Goal: Contribute content: Add original content to the website for others to see

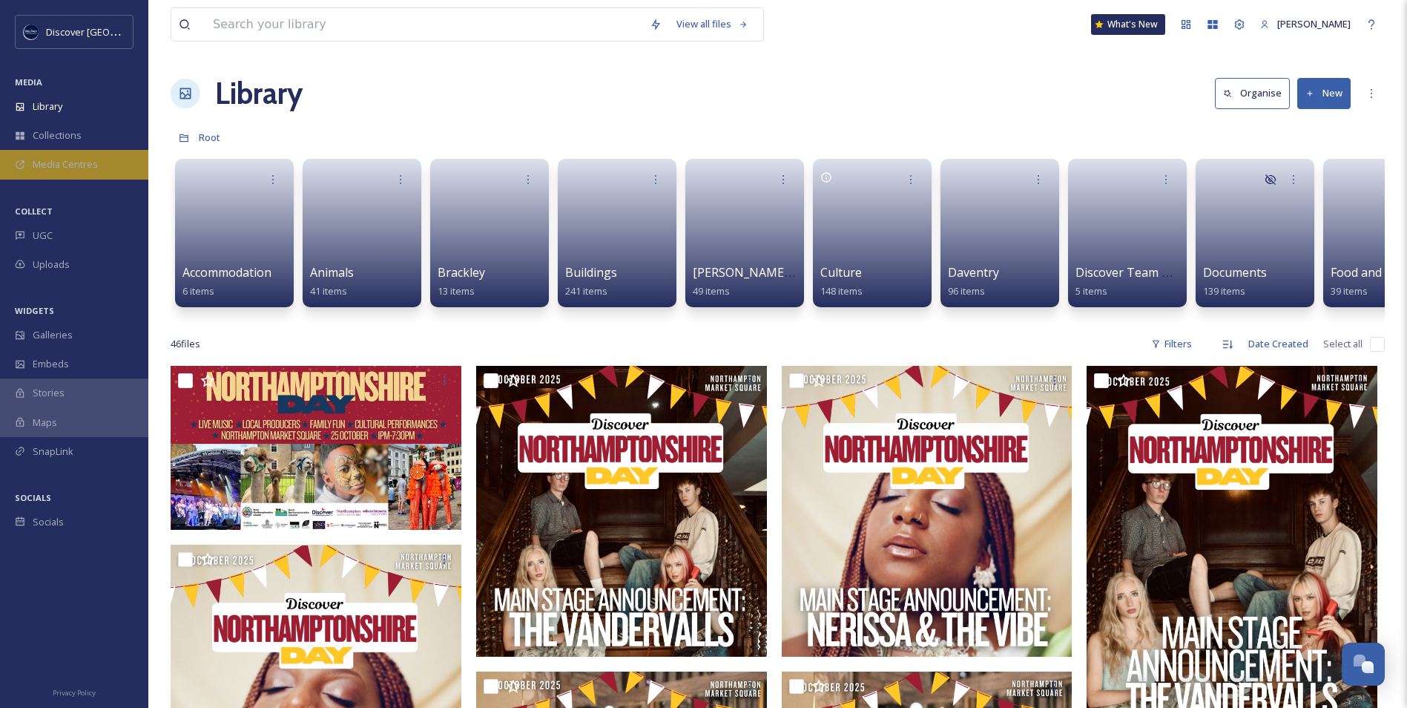
scroll to position [3748, 0]
click at [76, 168] on span "Media Centres" at bounding box center [65, 164] width 65 height 14
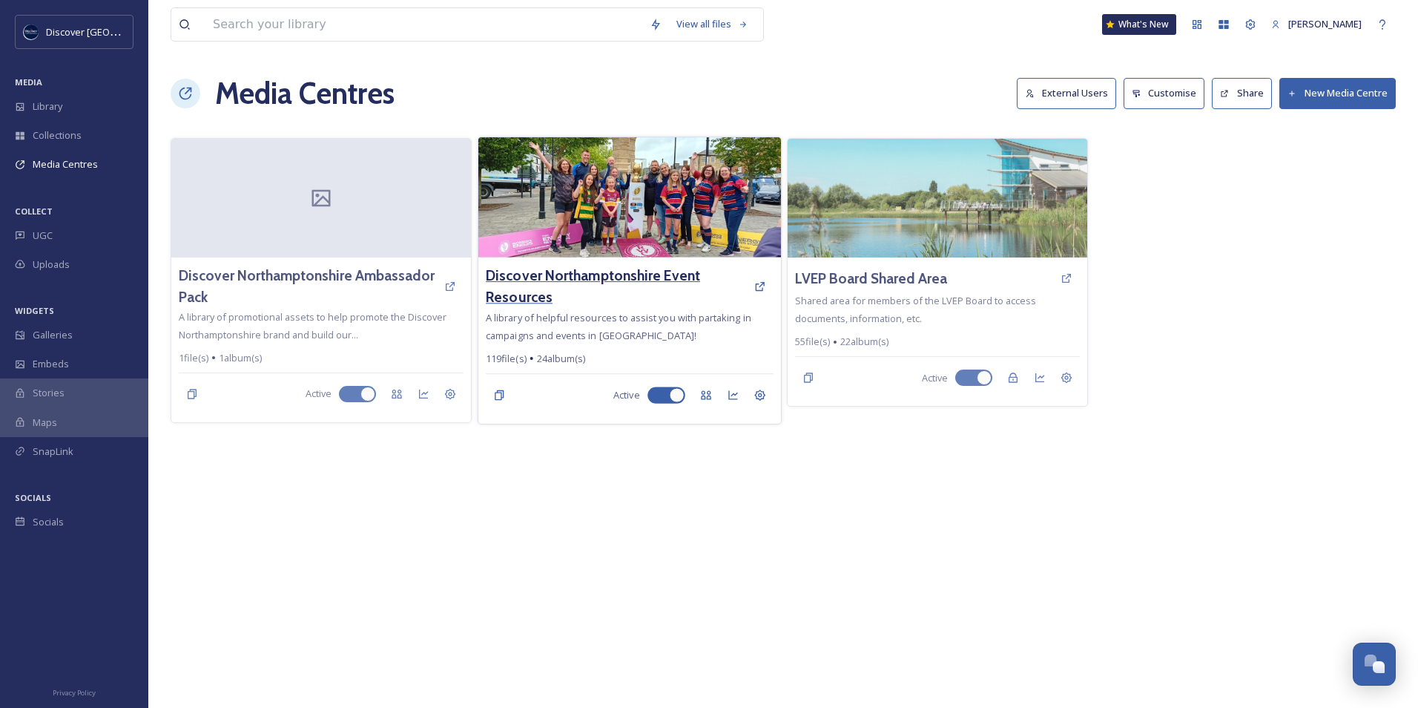
click at [573, 268] on h3 "Discover Northamptonshire Event Resources" at bounding box center [616, 286] width 260 height 43
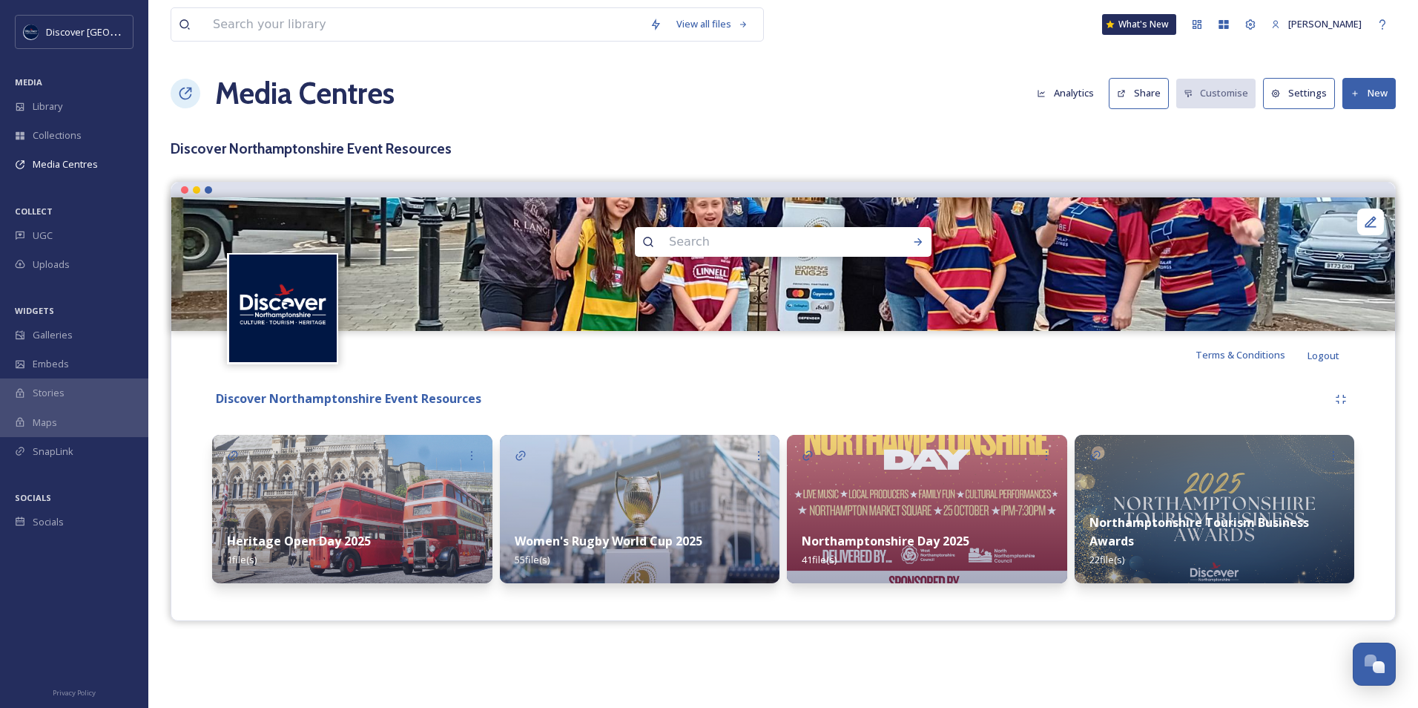
click at [846, 496] on img at bounding box center [927, 509] width 280 height 148
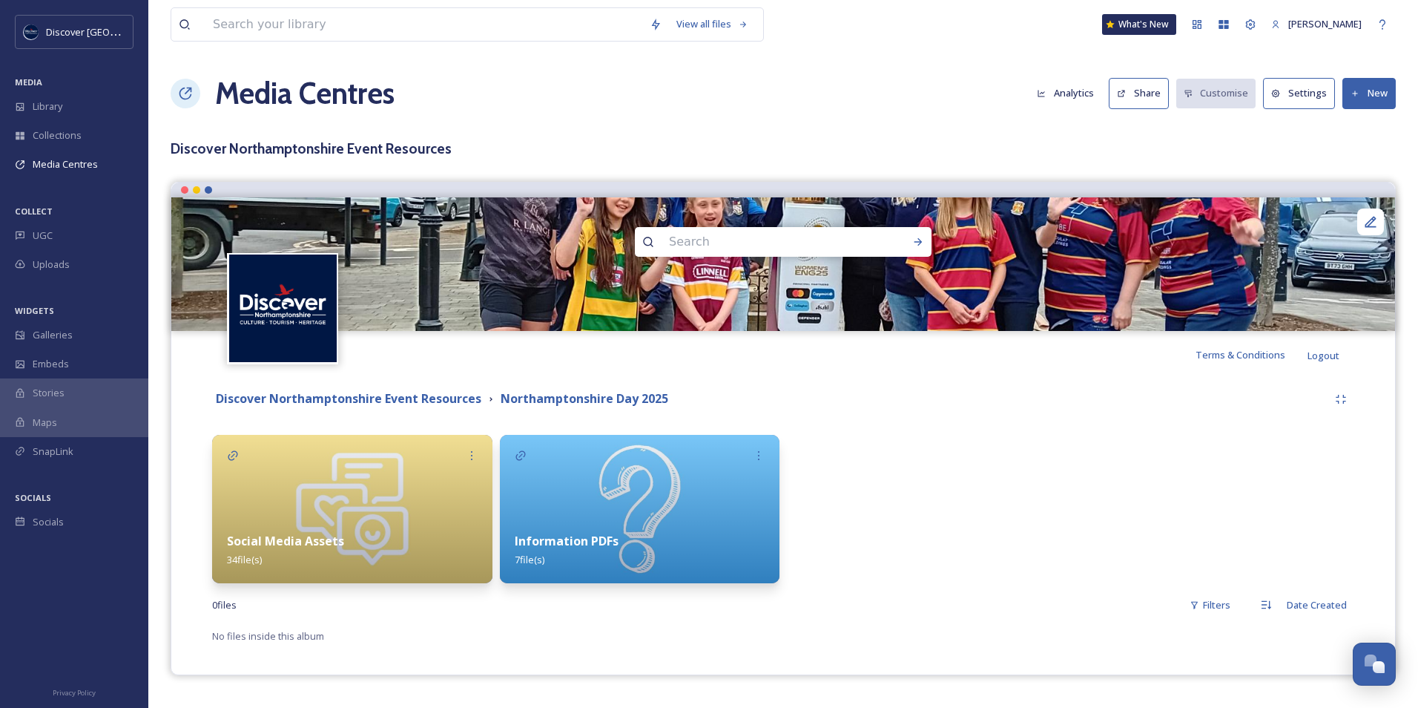
click at [435, 530] on div "Social Media Assets 34 file(s)" at bounding box center [352, 550] width 280 height 66
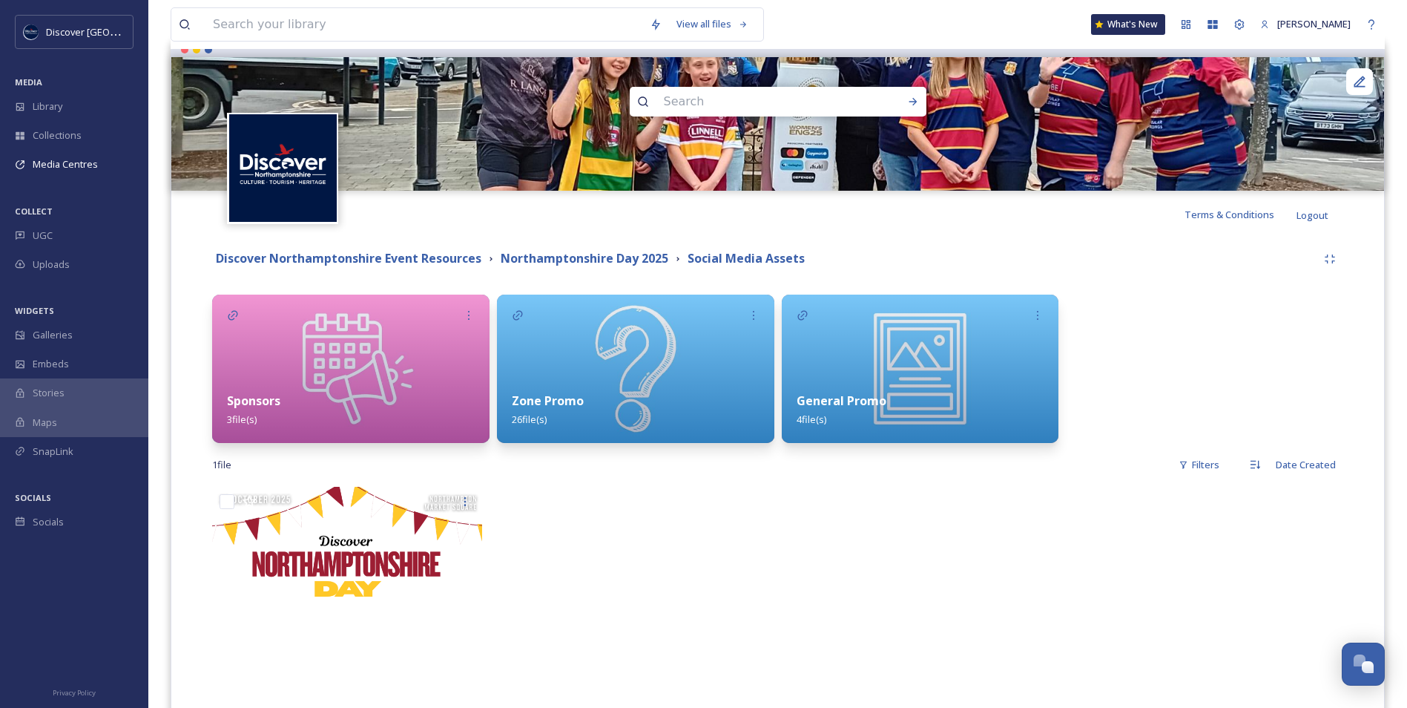
scroll to position [148, 0]
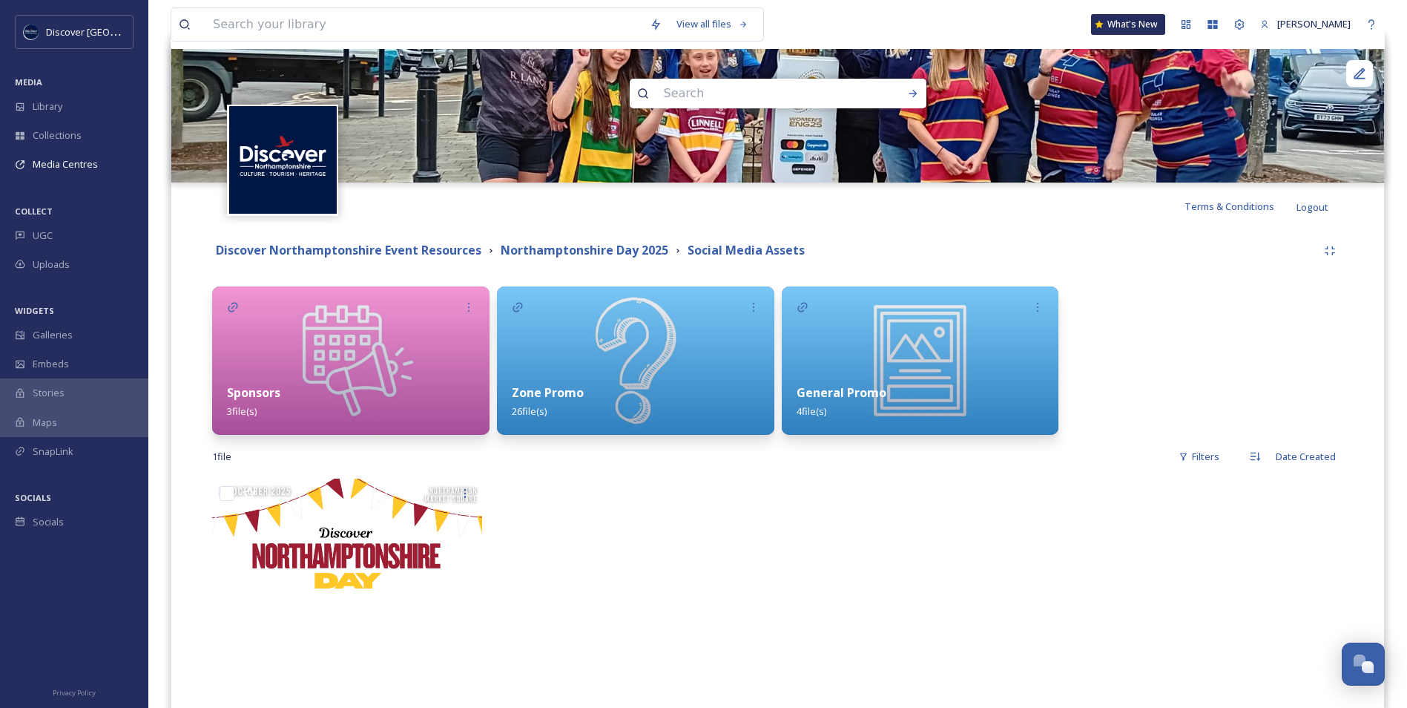
click at [582, 401] on div "Zone Promo 26 file(s)" at bounding box center [635, 402] width 277 height 66
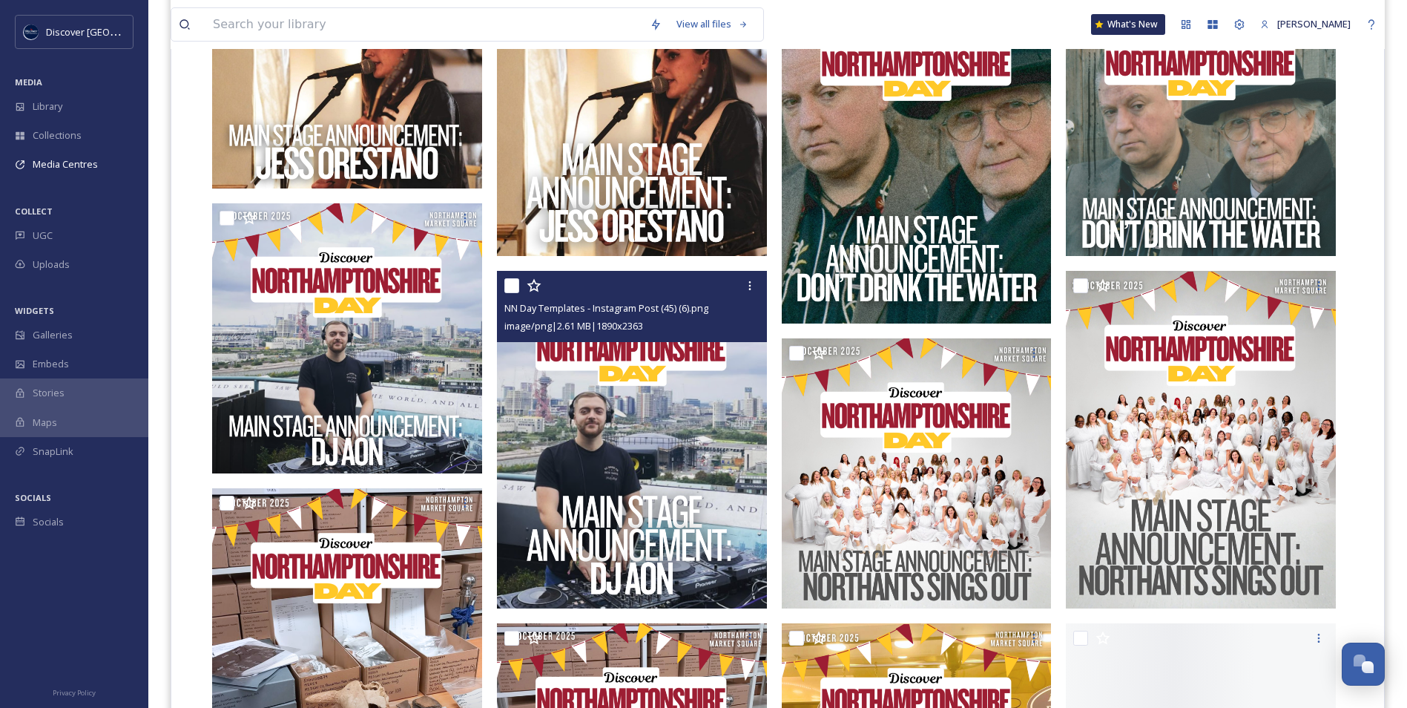
scroll to position [890, 0]
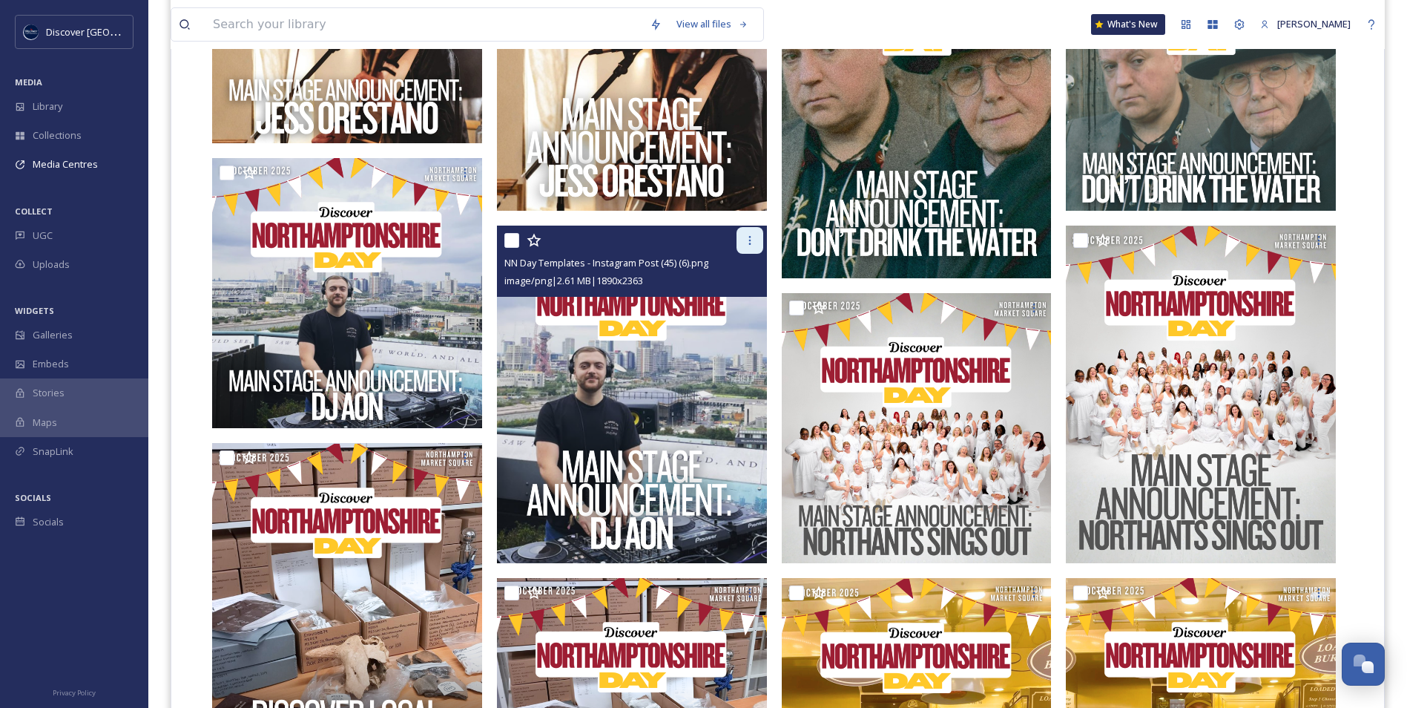
click at [747, 240] on icon at bounding box center [750, 240] width 12 height 12
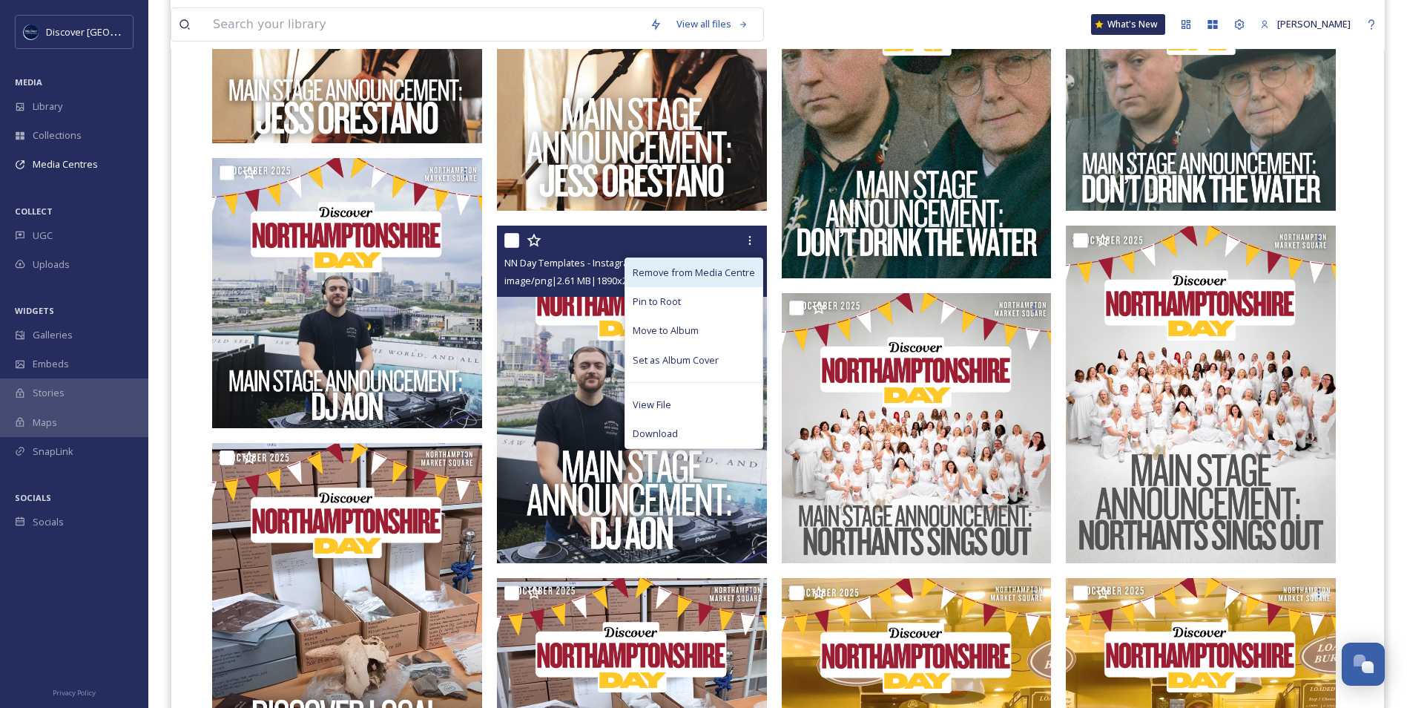
click at [702, 269] on span "Remove from Media Centre" at bounding box center [694, 273] width 122 height 14
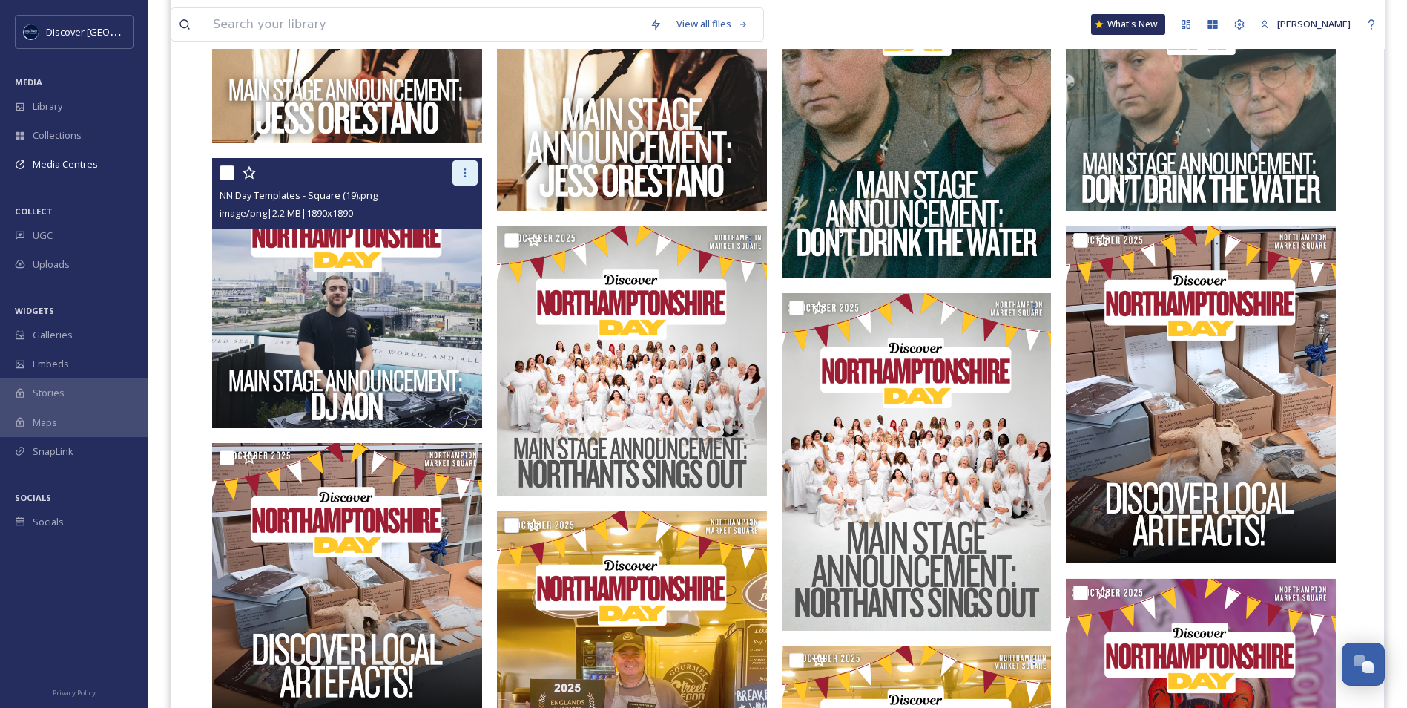
click at [462, 175] on icon at bounding box center [465, 173] width 12 height 12
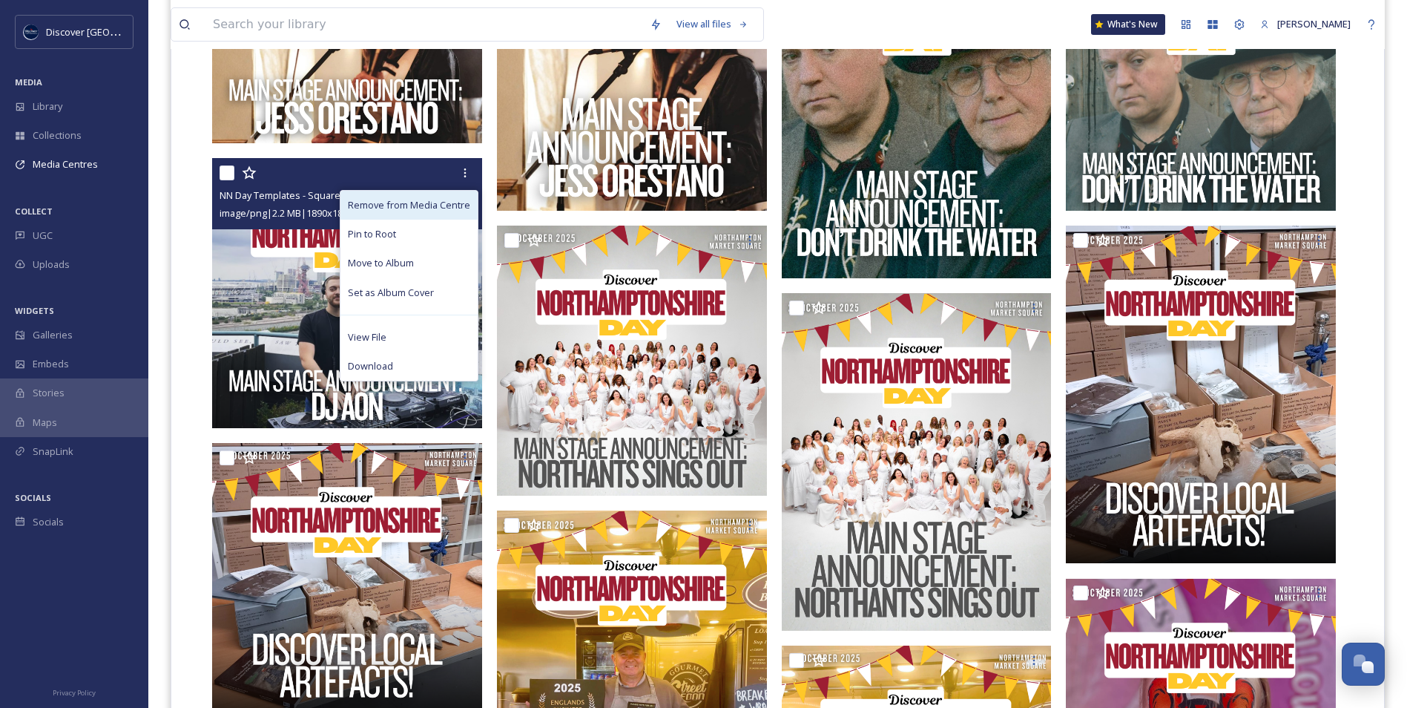
click at [434, 205] on span "Remove from Media Centre" at bounding box center [409, 205] width 122 height 14
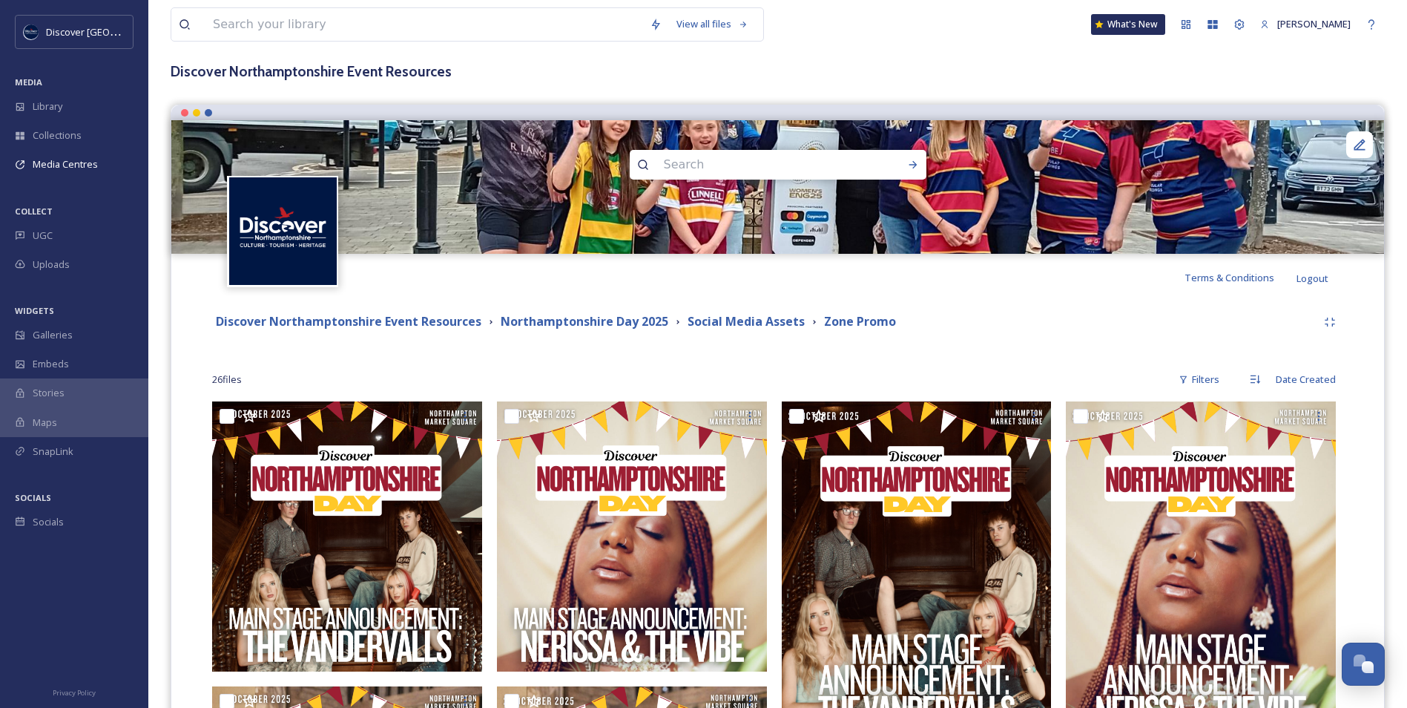
scroll to position [0, 0]
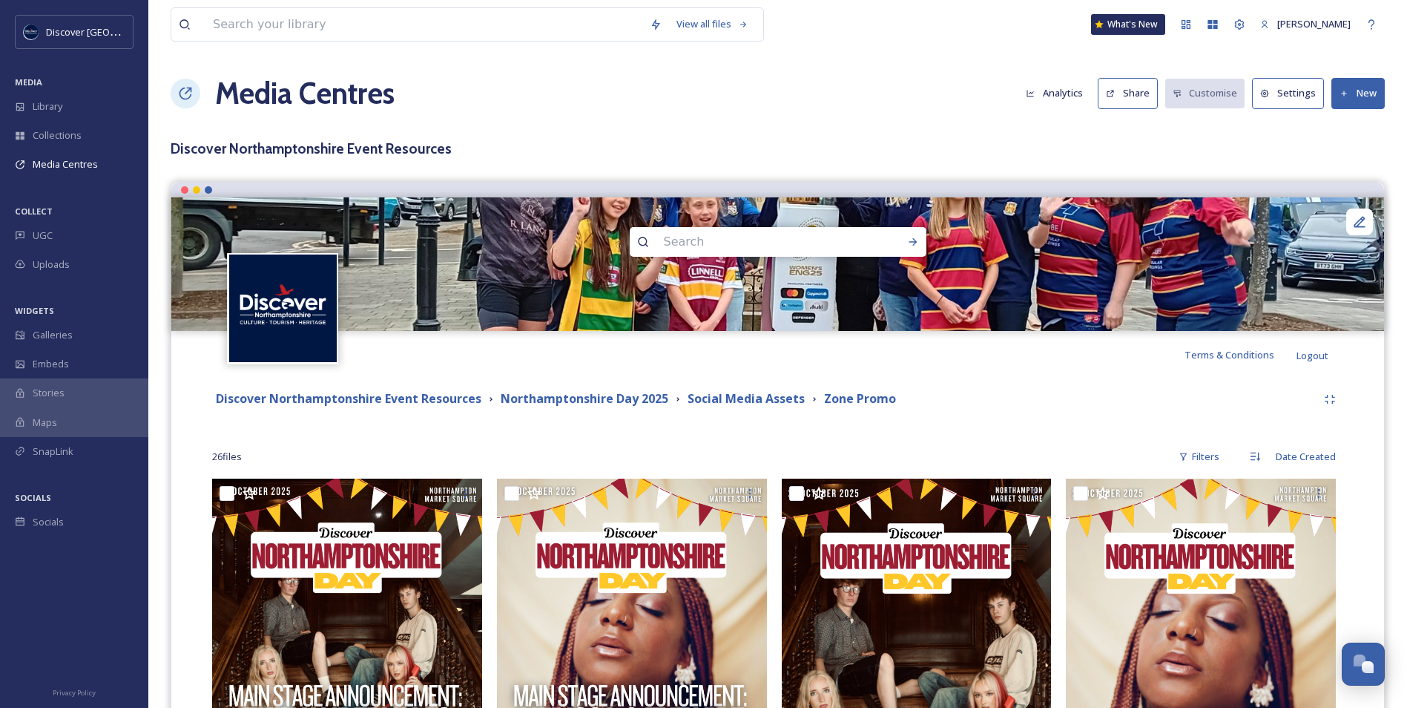
click at [1370, 102] on button "New" at bounding box center [1357, 93] width 53 height 30
click at [1355, 134] on span "Add Files" at bounding box center [1348, 128] width 40 height 14
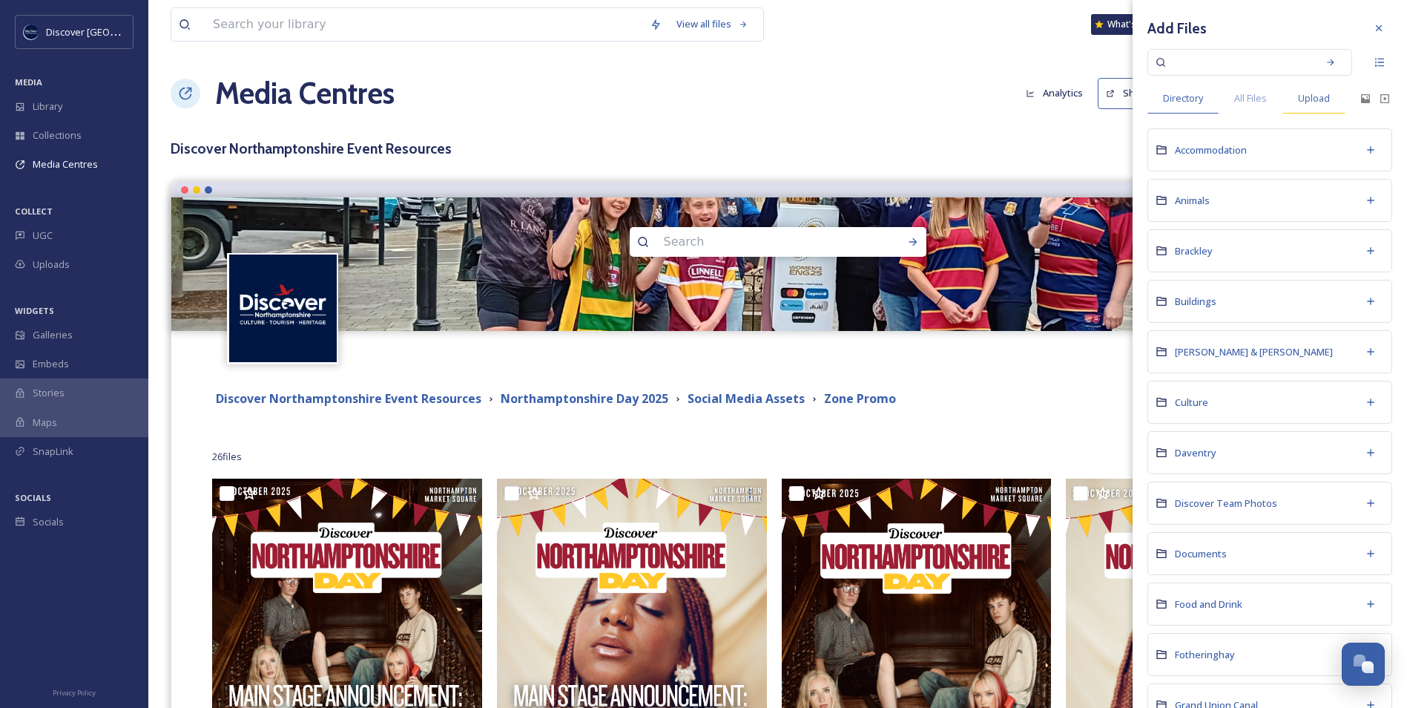
click at [1307, 106] on div "Upload" at bounding box center [1313, 98] width 63 height 30
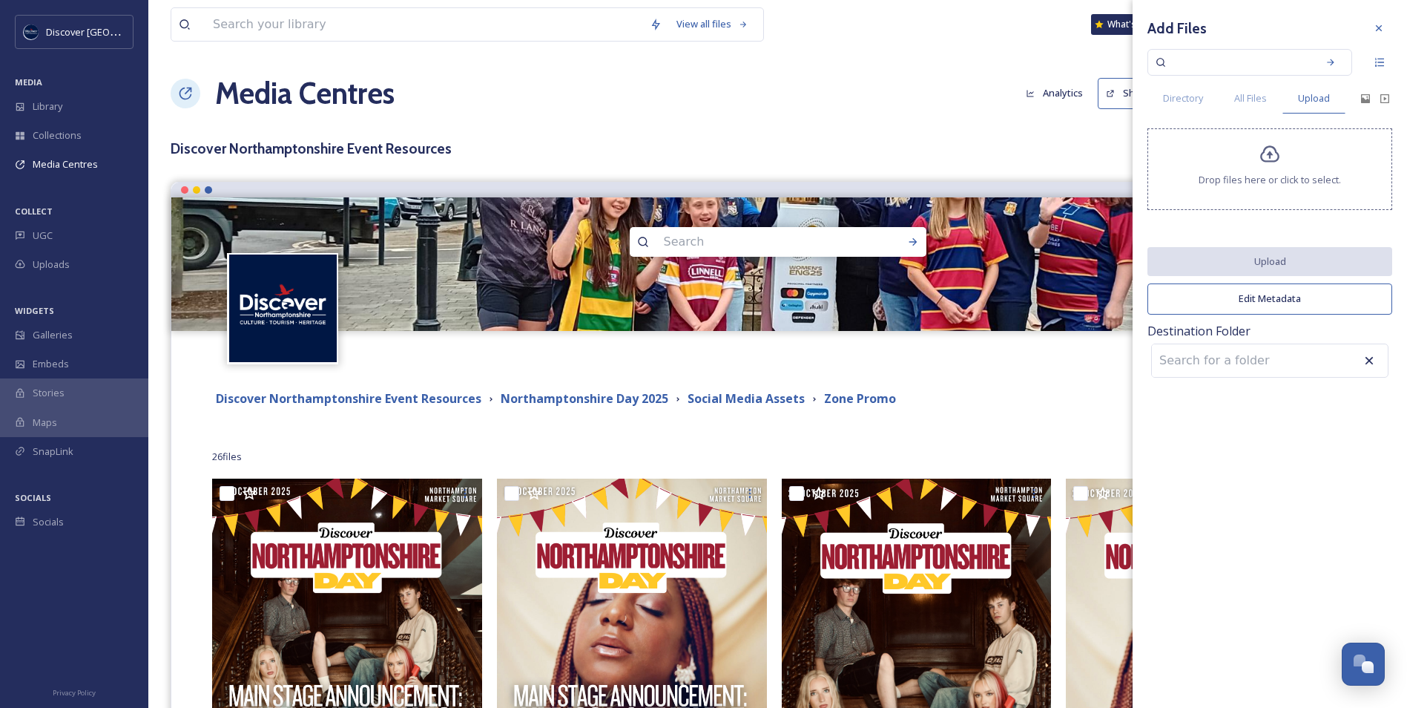
click at [1243, 173] on span "Drop files here or click to select." at bounding box center [1270, 180] width 142 height 14
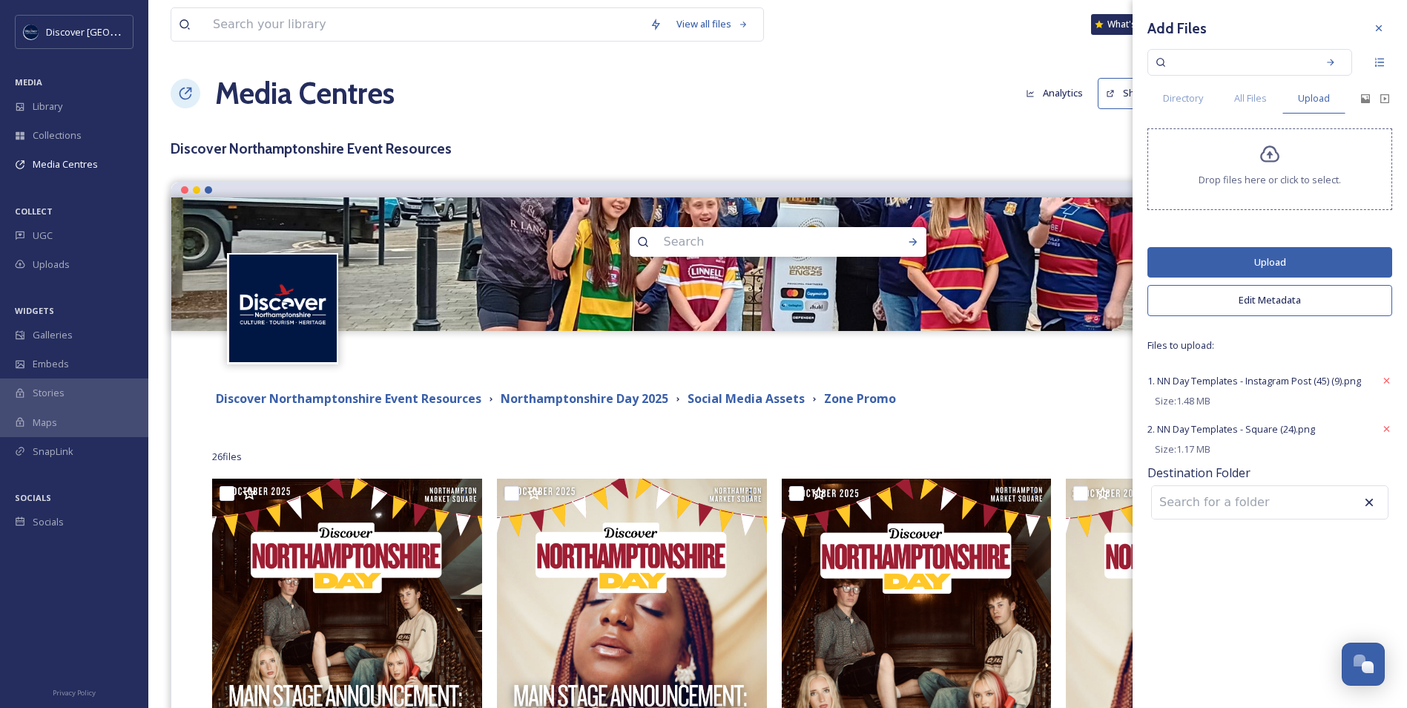
click at [1202, 265] on button "Upload" at bounding box center [1269, 262] width 245 height 30
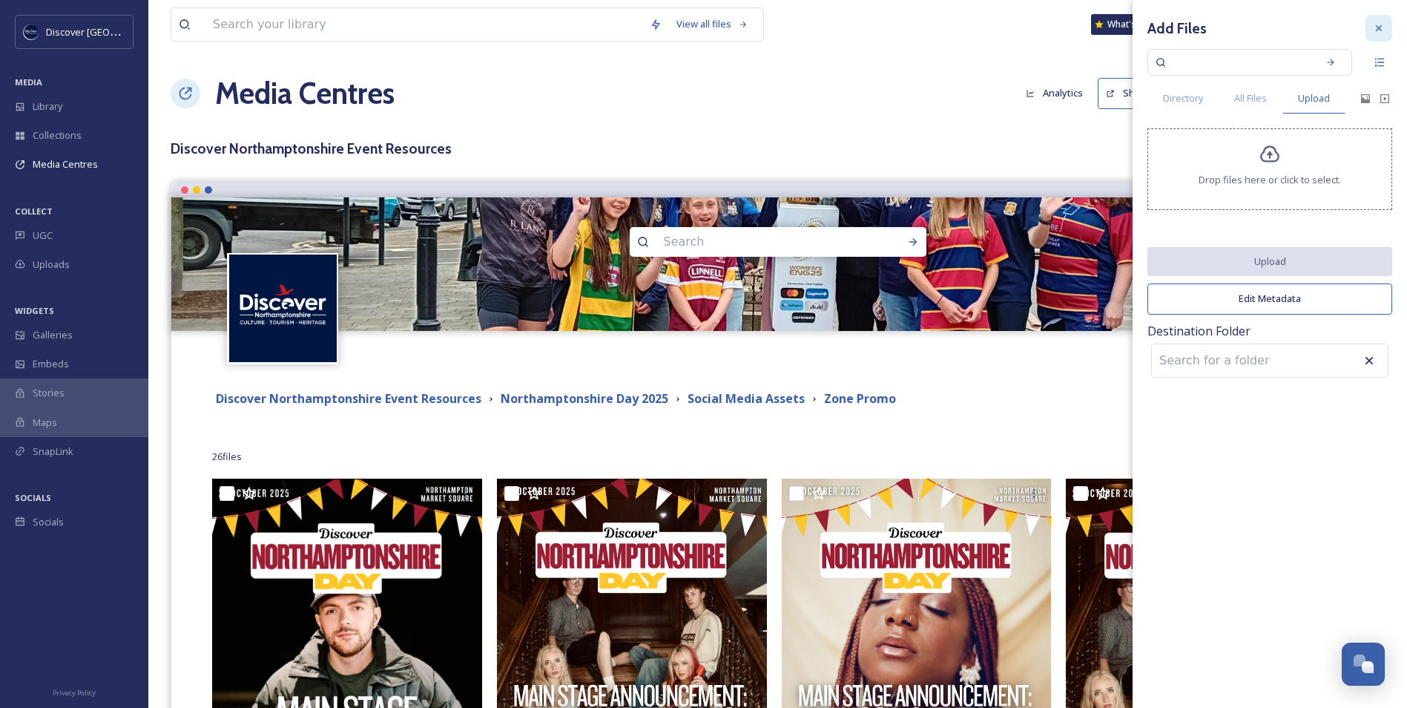
click at [1381, 24] on icon at bounding box center [1379, 28] width 12 height 12
